Goal: Navigation & Orientation: Find specific page/section

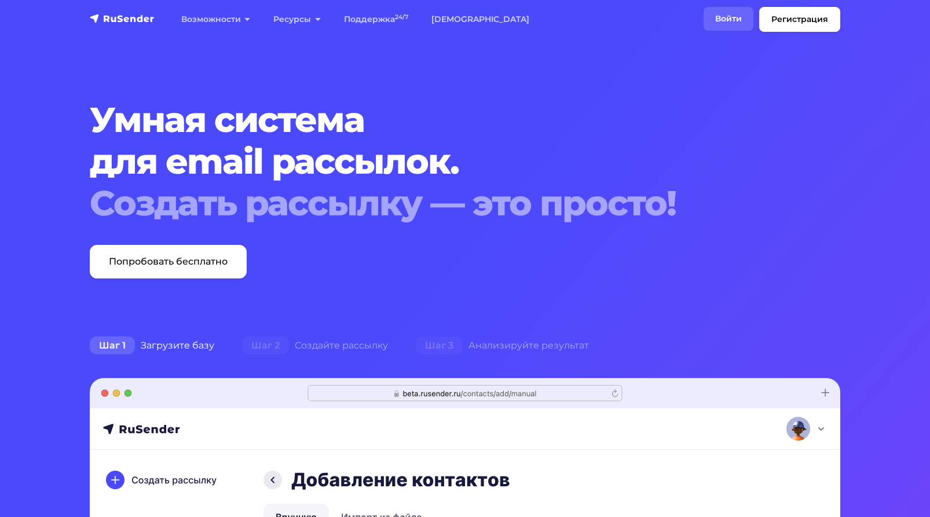
click at [727, 13] on link "Войти" at bounding box center [729, 19] width 50 height 24
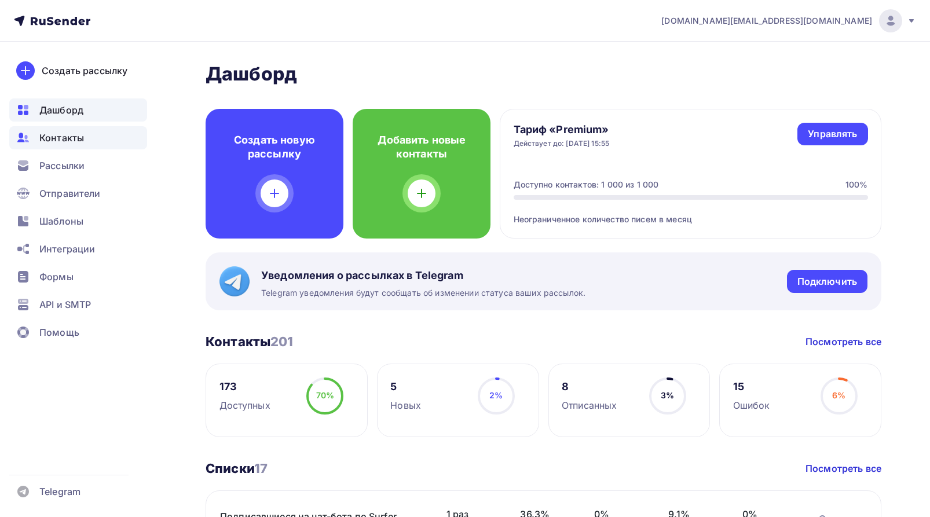
click at [69, 138] on span "Контакты" at bounding box center [61, 138] width 45 height 14
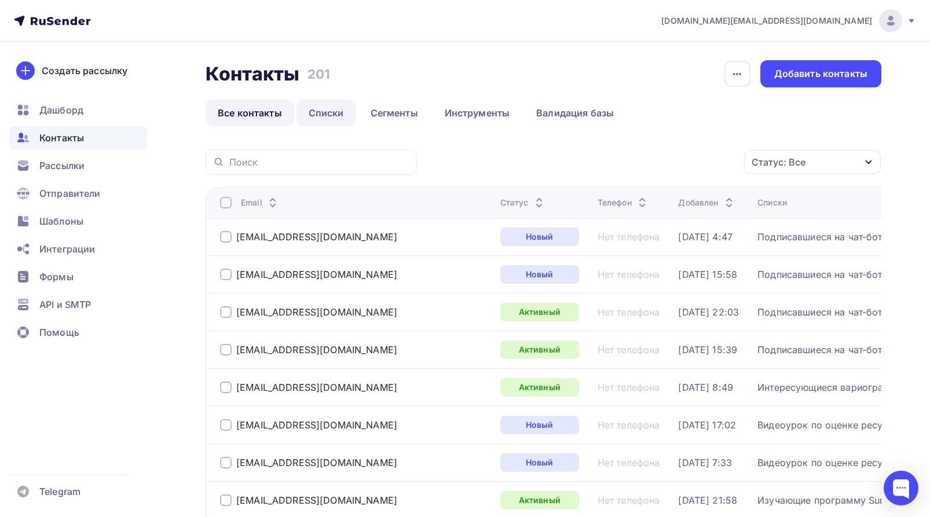
click at [329, 112] on link "Списки" at bounding box center [327, 113] width 60 height 27
